Goal: Communication & Community: Share content

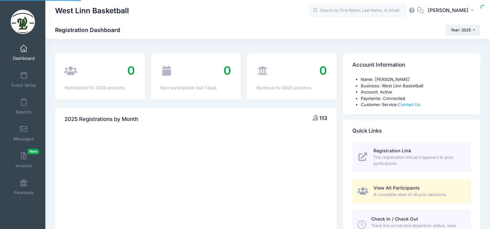
select select
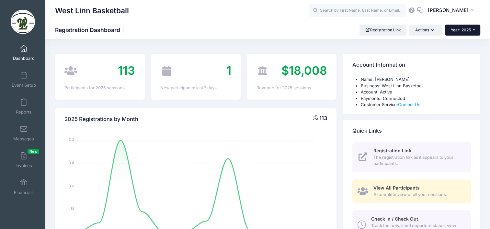
click at [464, 31] on span "Year: 2025" at bounding box center [460, 30] width 20 height 5
click at [453, 49] on link "Year: 2024" at bounding box center [466, 51] width 42 height 8
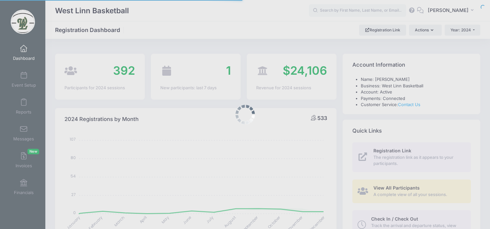
select select
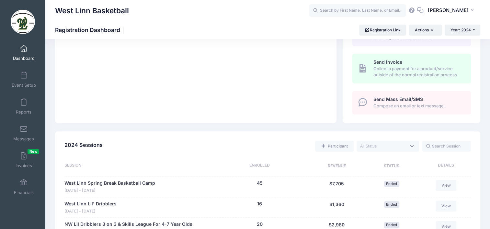
scroll to position [324, 0]
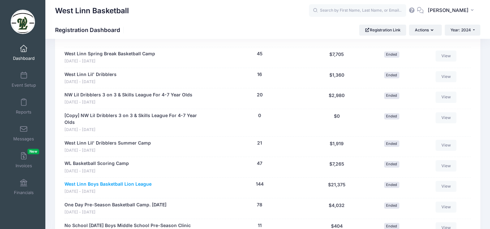
click at [103, 181] on link "West Linn Boys Basketball Lion League" at bounding box center [107, 184] width 87 height 7
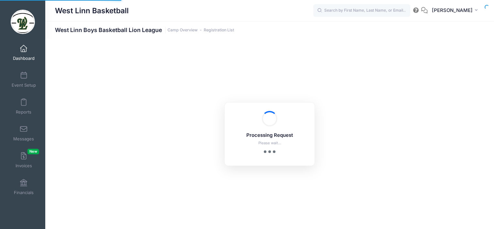
select select "10"
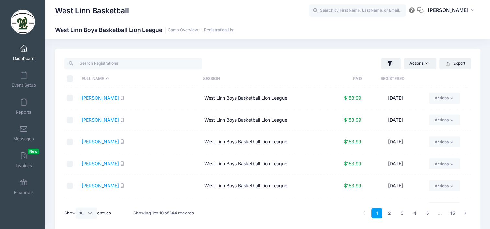
click at [70, 78] on input "\a \a \a \a" at bounding box center [70, 78] width 6 height 6
checkbox input "true"
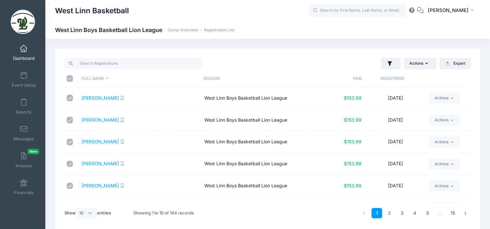
checkbox input "true"
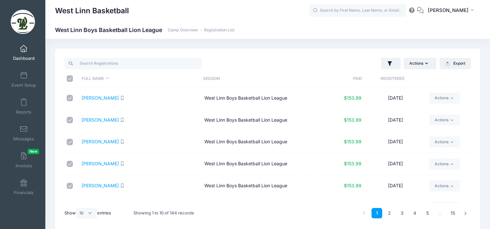
checkbox input "true"
click at [88, 212] on select "All 10 25 50" at bounding box center [86, 213] width 21 height 11
select select "50"
click at [77, 208] on select "All 10 25 50" at bounding box center [86, 213] width 21 height 11
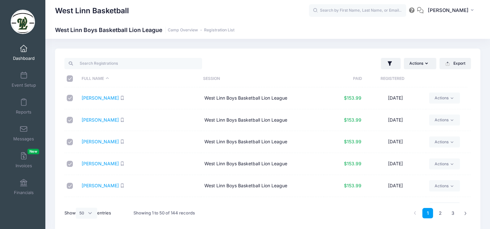
click at [69, 76] on input "\a \a \a \a" at bounding box center [70, 78] width 6 height 6
checkbox input "false"
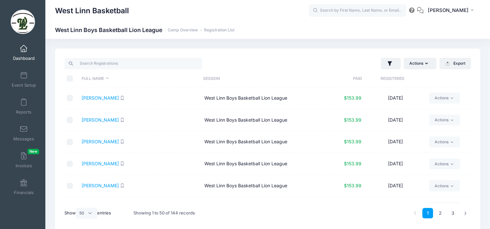
checkbox input "false"
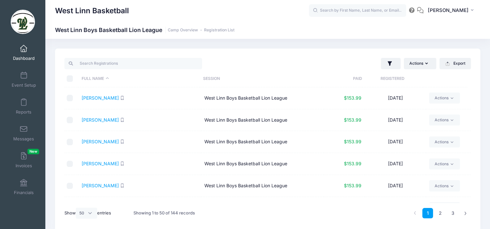
checkbox input "false"
click at [69, 76] on input "\a \a \a \a" at bounding box center [70, 78] width 6 height 6
checkbox input "true"
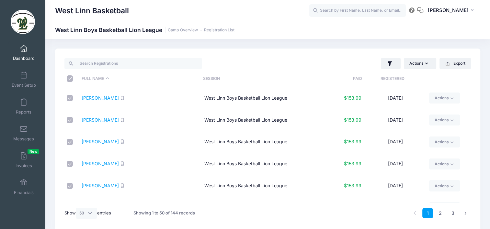
checkbox input "true"
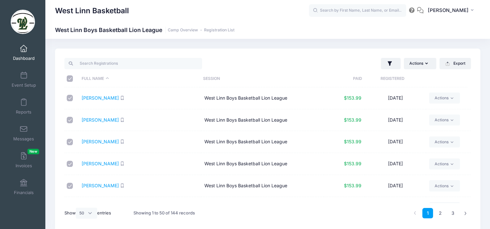
checkbox input "true"
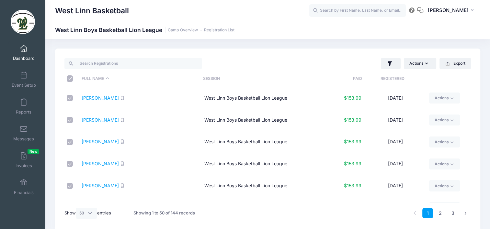
checkbox input "true"
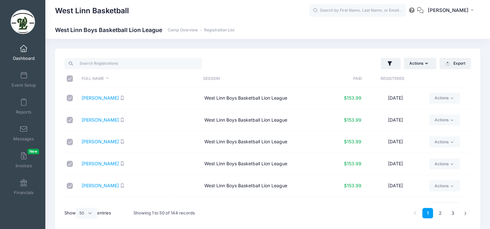
checkbox input "true"
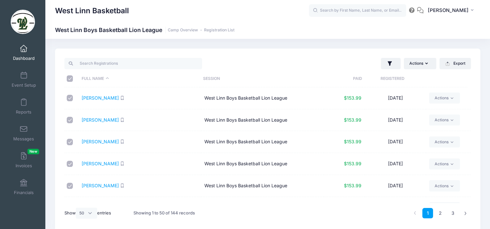
checkbox input "true"
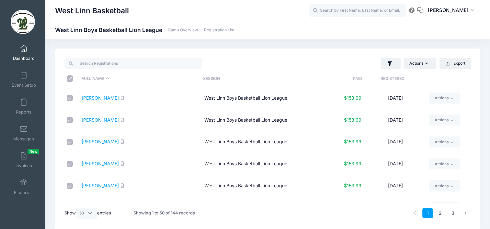
checkbox input "true"
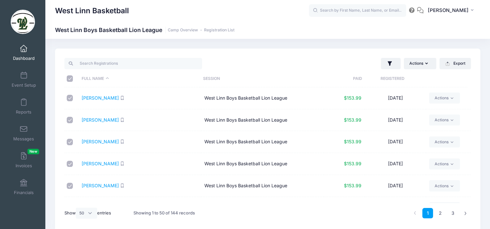
checkbox input "true"
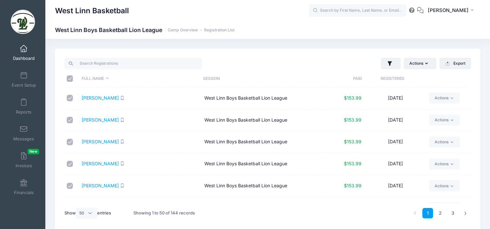
checkbox input "true"
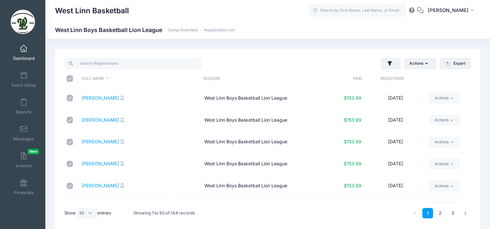
checkbox input "true"
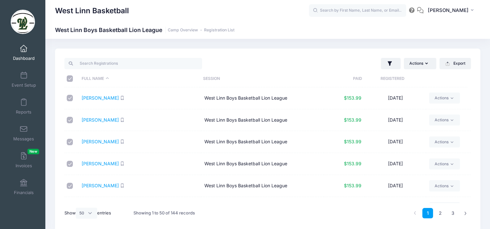
checkbox input "true"
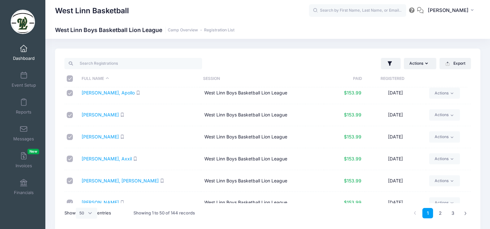
scroll to position [978, 0]
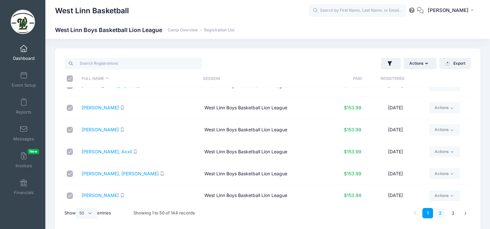
click at [440, 215] on link "2" at bounding box center [440, 213] width 11 height 11
click at [69, 77] on input "\a \a \a \a" at bounding box center [70, 78] width 6 height 6
checkbox input "true"
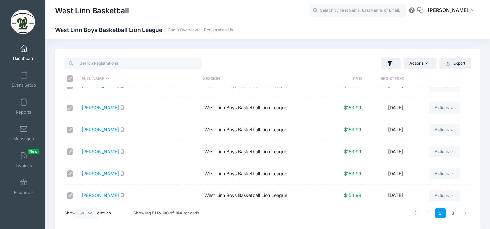
checkbox input "true"
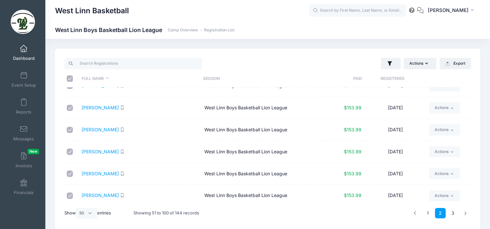
checkbox input "true"
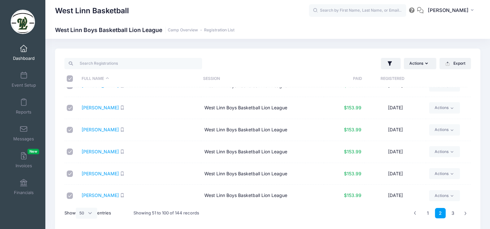
checkbox input "true"
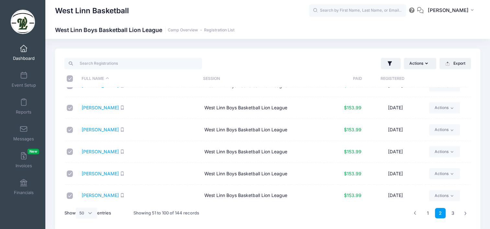
checkbox input "true"
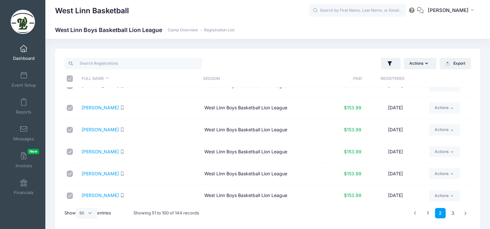
checkbox input "true"
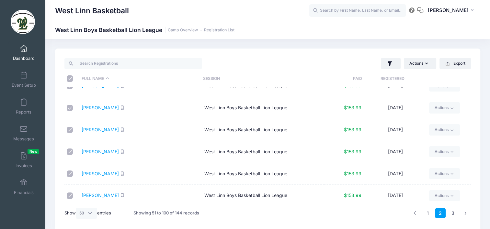
checkbox input "true"
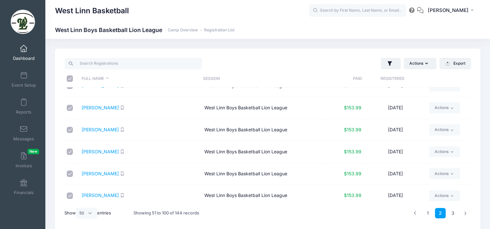
checkbox input "true"
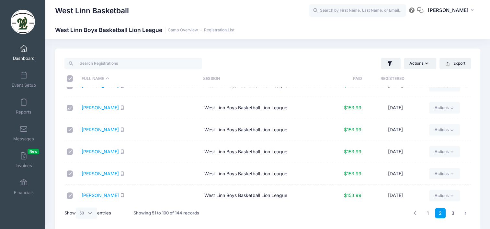
checkbox input "true"
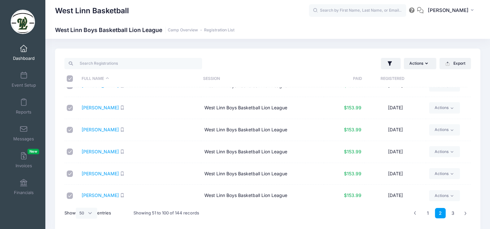
checkbox input "true"
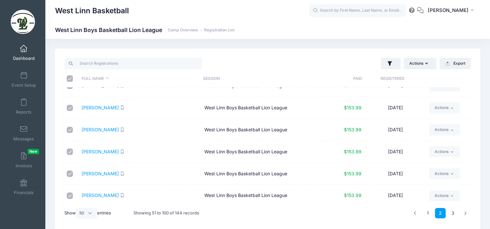
checkbox input "true"
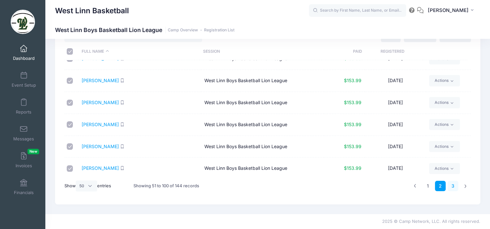
click at [452, 184] on link "3" at bounding box center [452, 186] width 11 height 11
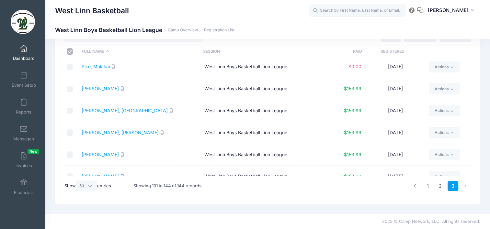
scroll to position [0, 0]
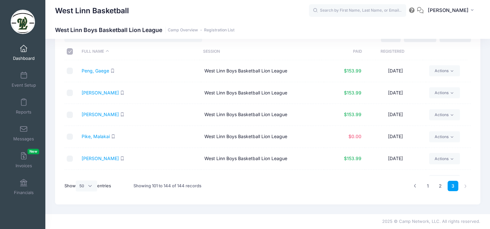
click at [67, 52] on input "\a \a \a \a" at bounding box center [70, 51] width 6 height 6
checkbox input "true"
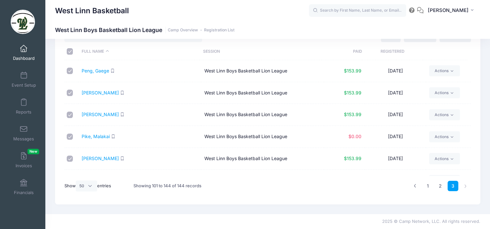
checkbox input "true"
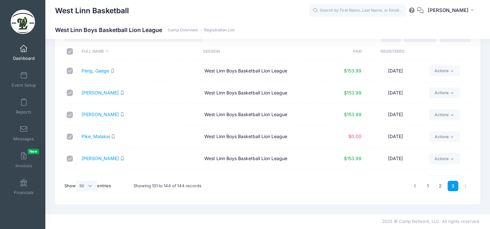
checkbox input "true"
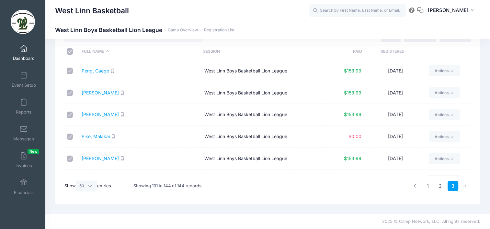
checkbox input "true"
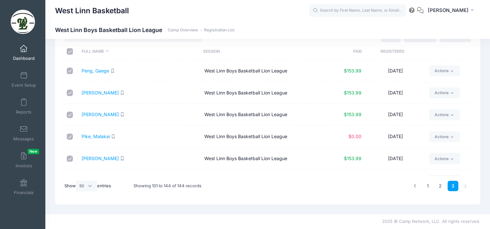
checkbox input "true"
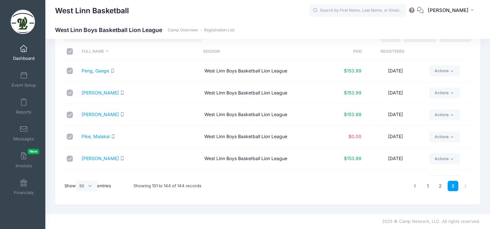
checkbox input "true"
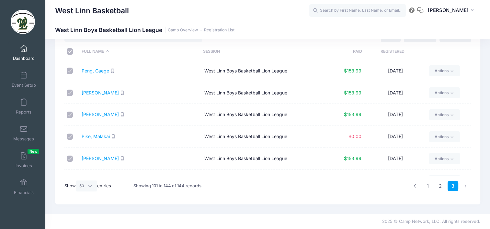
checkbox input "true"
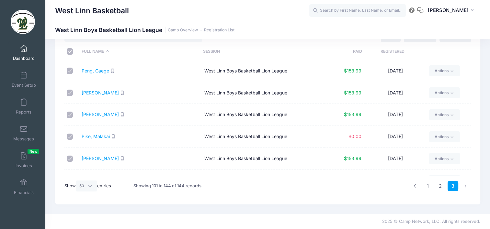
checkbox input "true"
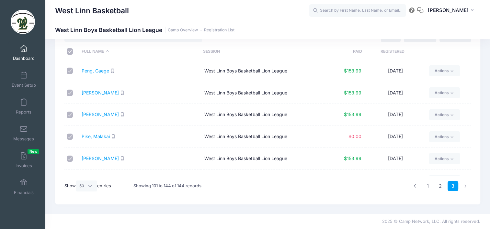
checkbox input "true"
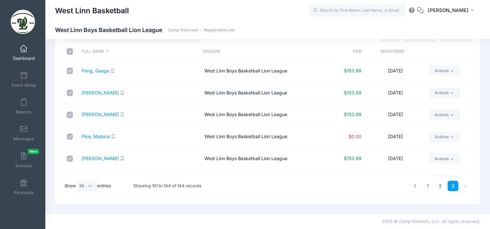
checkbox input "true"
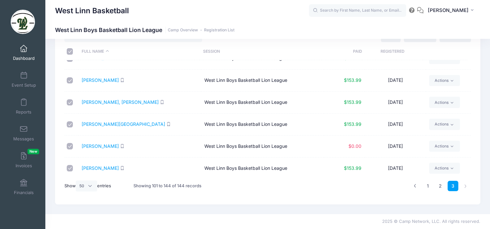
scroll to position [847, 0]
click at [429, 189] on link "1" at bounding box center [427, 186] width 11 height 11
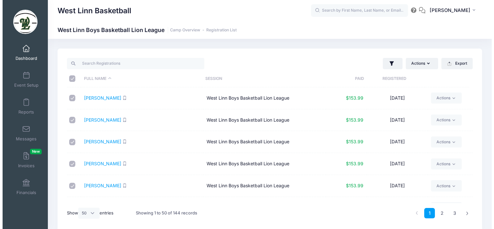
scroll to position [0, 0]
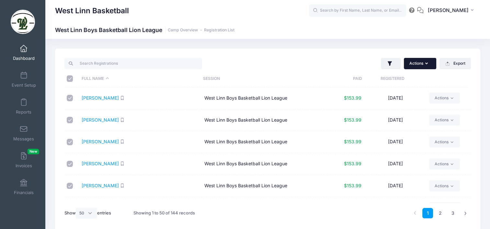
click at [417, 64] on button "Actions" at bounding box center [420, 63] width 32 height 11
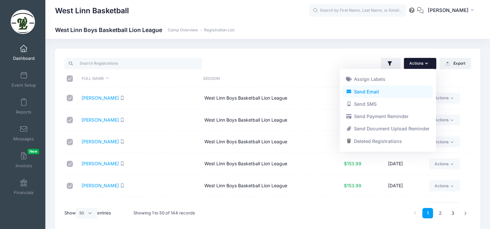
click at [388, 93] on link "Send Email" at bounding box center [387, 91] width 90 height 12
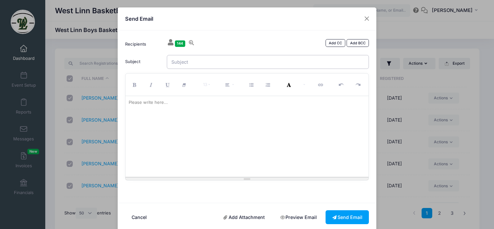
click at [178, 61] on input "Subject" at bounding box center [268, 62] width 203 height 14
type input "Boys Lion League Reminder and This Week Clinic Schedule"
click at [132, 101] on div "Please write here..." at bounding box center [149, 102] width 46 height 13
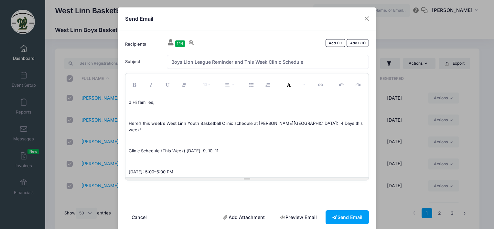
click at [131, 102] on p "d Hi families," at bounding box center [247, 102] width 237 height 6
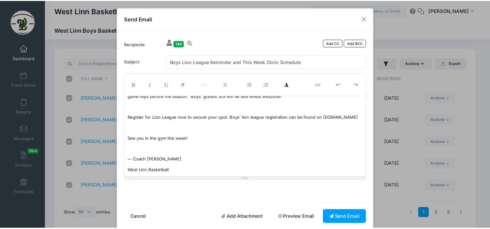
scroll to position [254, 0]
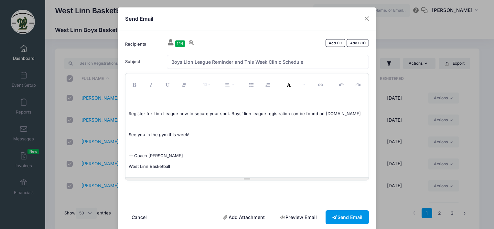
click at [343, 220] on button "Send Email" at bounding box center [347, 217] width 43 height 14
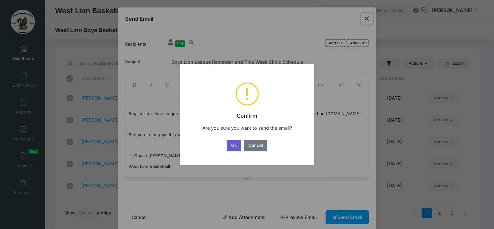
click at [234, 148] on button "Ok" at bounding box center [234, 146] width 15 height 12
